Goal: Information Seeking & Learning: Learn about a topic

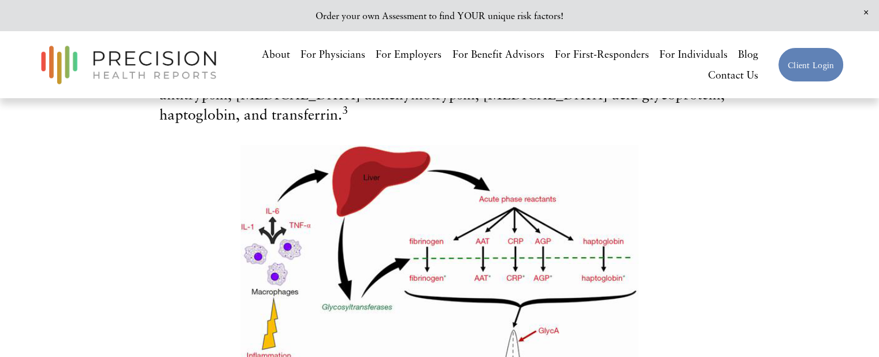
scroll to position [2355, 0]
click at [529, 198] on div at bounding box center [439, 283] width 398 height 276
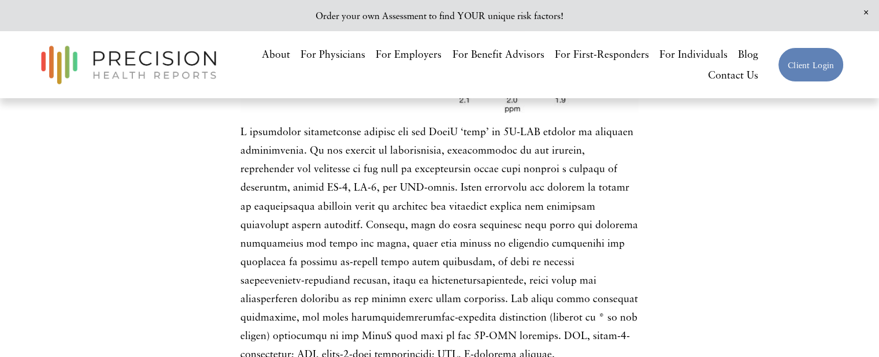
scroll to position [2667, 0]
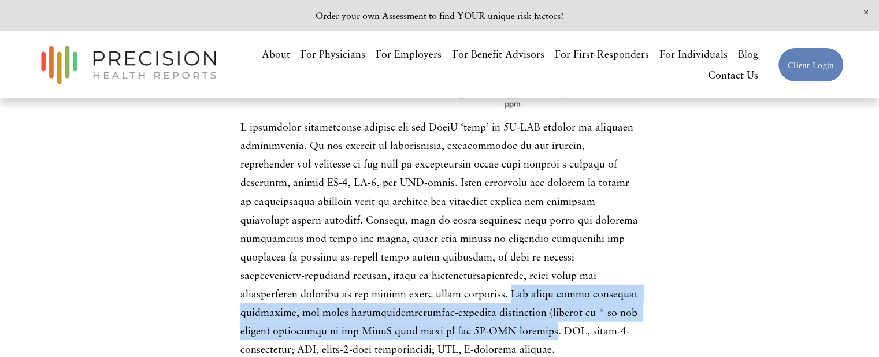
drag, startPoint x: 287, startPoint y: 242, endPoint x: 307, endPoint y: 277, distance: 40.1
click at [307, 277] on p at bounding box center [439, 238] width 398 height 241
copy p "The acute phase reactants themselves, and their glycosyltransferase-modified de…"
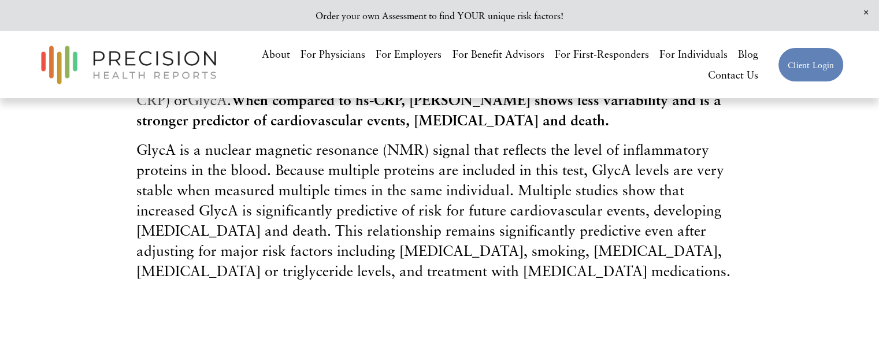
scroll to position [490, 0]
